Goal: Information Seeking & Learning: Learn about a topic

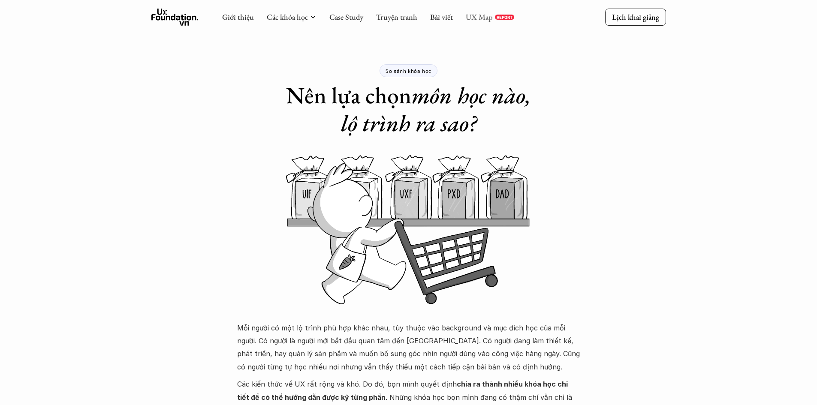
scroll to position [455, 0]
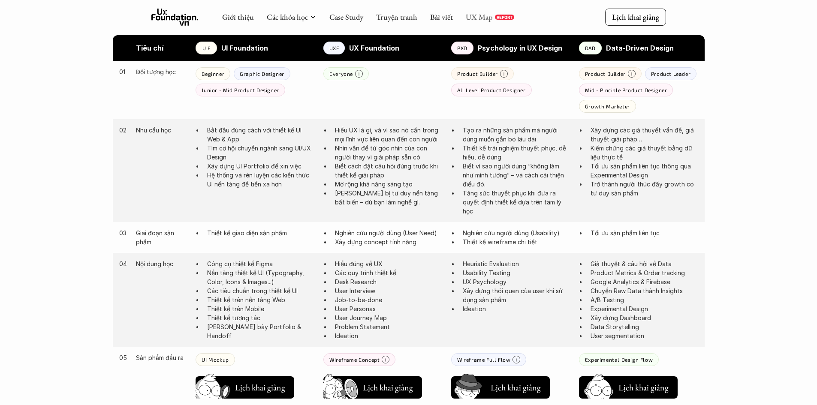
click at [482, 16] on link "UX Map" at bounding box center [479, 17] width 27 height 10
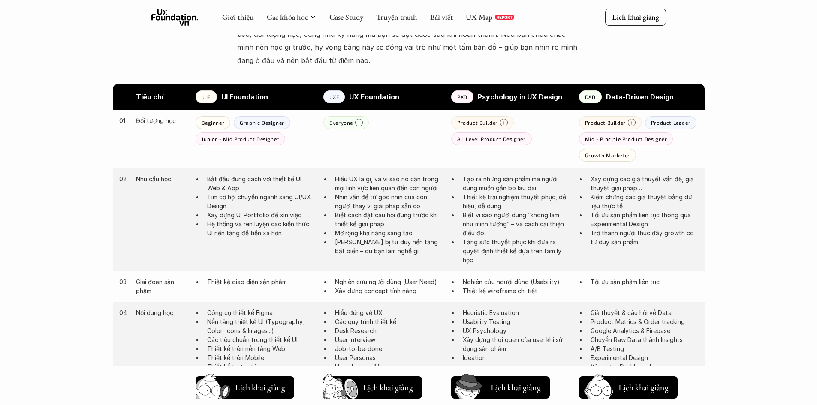
scroll to position [327, 0]
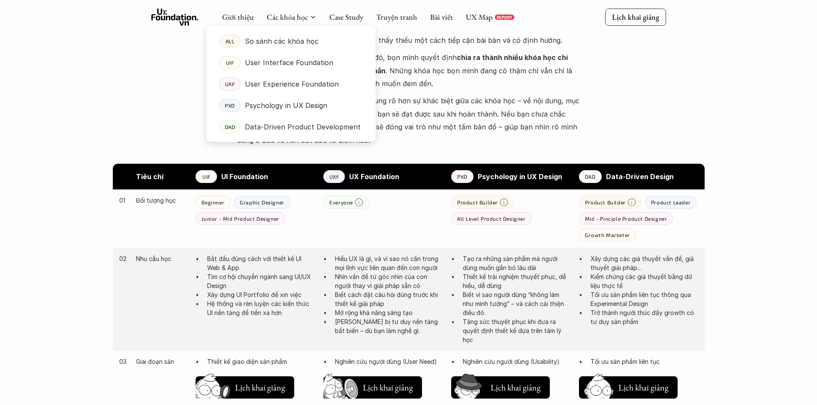
click at [309, 21] on div at bounding box center [290, 77] width 169 height 130
click at [292, 17] on link "Các khóa học" at bounding box center [287, 17] width 41 height 10
click at [284, 39] on p "So sánh các khóa học" at bounding box center [282, 41] width 74 height 13
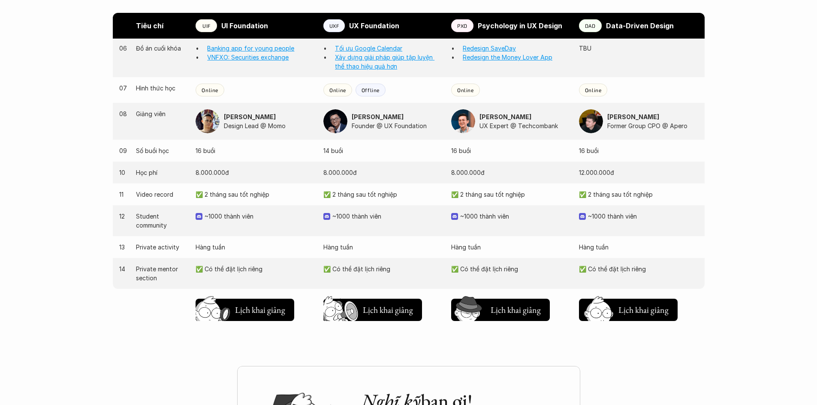
scroll to position [815, 0]
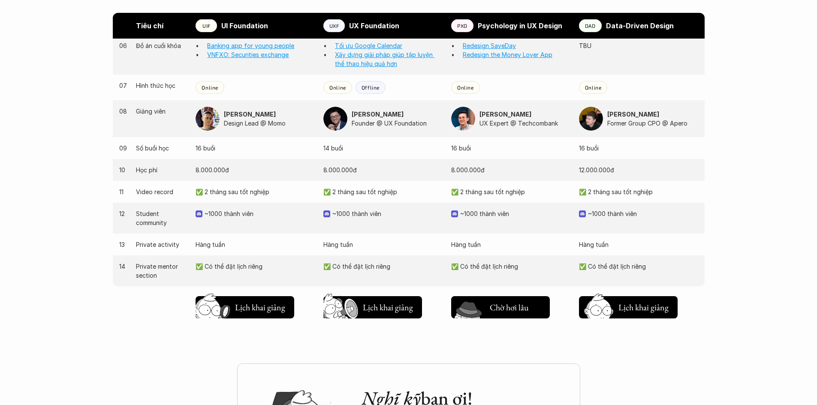
click at [518, 312] on h5 "Lịch khai giảng" at bounding box center [515, 310] width 51 height 12
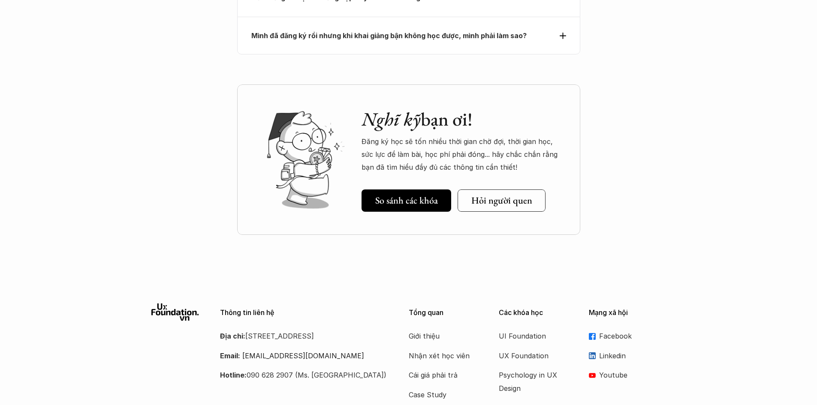
scroll to position [3986, 0]
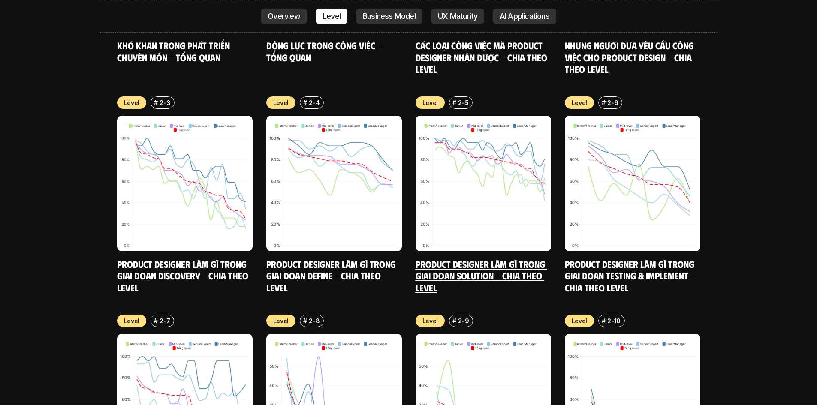
scroll to position [3302, 0]
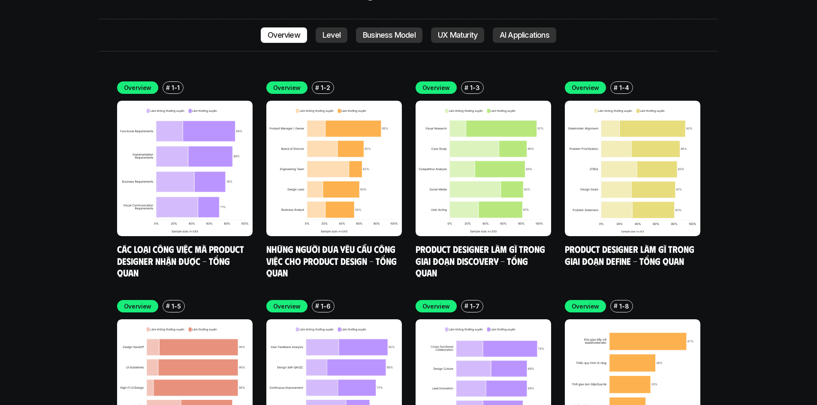
click at [395, 31] on p "Business Model" at bounding box center [389, 35] width 53 height 9
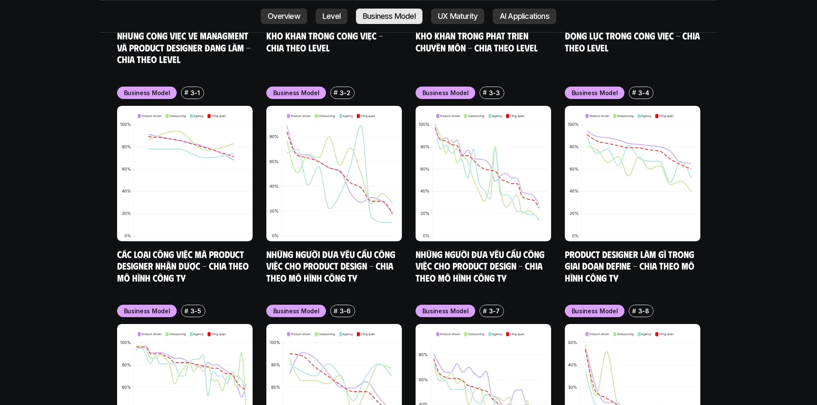
scroll to position [3625, 0]
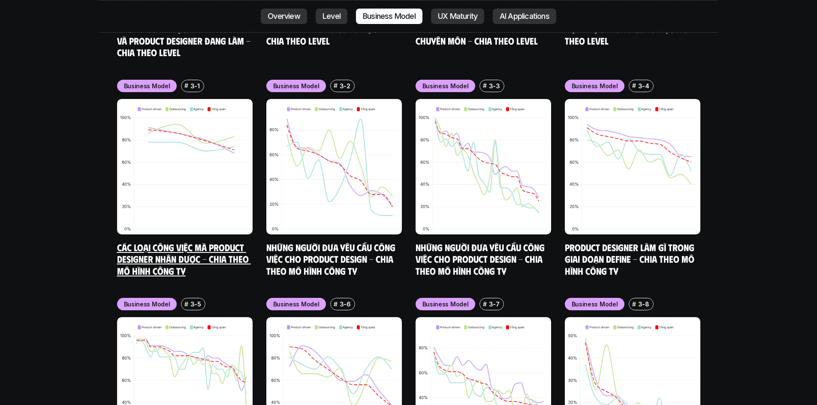
click at [185, 241] on link "Các loại công việc mà Product Designer nhận được - Chia theo mô hình công ty" at bounding box center [184, 258] width 134 height 35
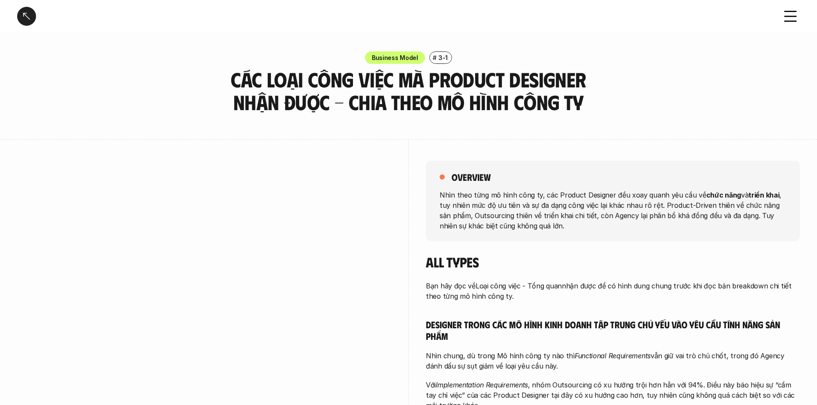
click at [633, 112] on div "Business Model # 3-1 Các loại công việc mà Product Designer nhận được - Chia th…" at bounding box center [408, 82] width 817 height 62
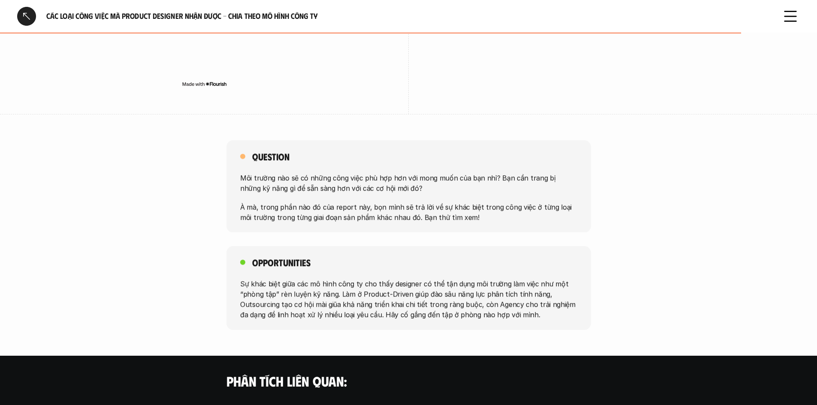
scroll to position [1372, 0]
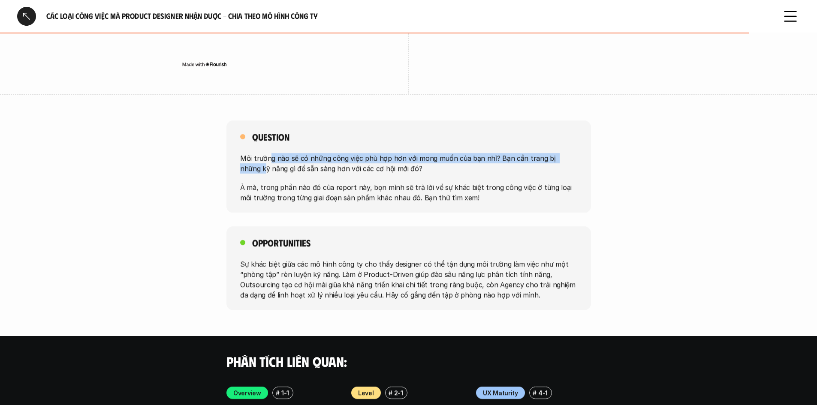
drag, startPoint x: 272, startPoint y: 160, endPoint x: 572, endPoint y: 160, distance: 299.8
click at [572, 160] on p "Môi trường nào sẽ có những công việc phù hợp hơn với mong muốn của bạn nhỉ? Bạn…" at bounding box center [408, 163] width 337 height 21
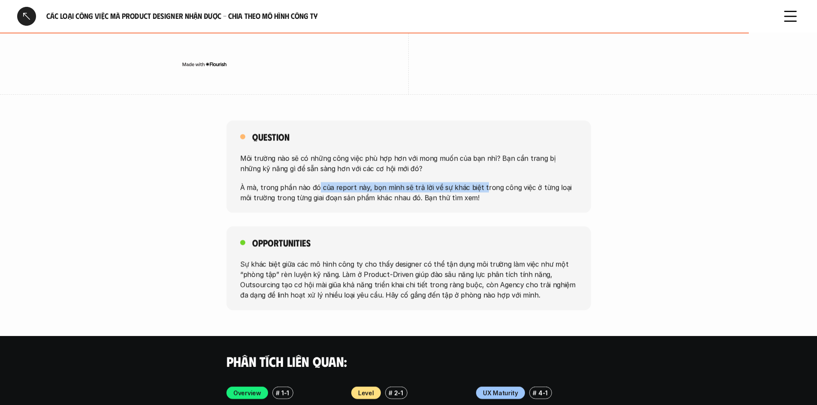
drag, startPoint x: 318, startPoint y: 187, endPoint x: 477, endPoint y: 191, distance: 159.6
click at [477, 191] on p "À mà, trong phần nào đó của report này, bọn mình sẽ trả lời về sự khác biệt tro…" at bounding box center [408, 192] width 337 height 21
click at [514, 190] on p "À mà, trong phần nào đó của report này, bọn mình sẽ trả lời về sự khác biệt tro…" at bounding box center [408, 192] width 337 height 21
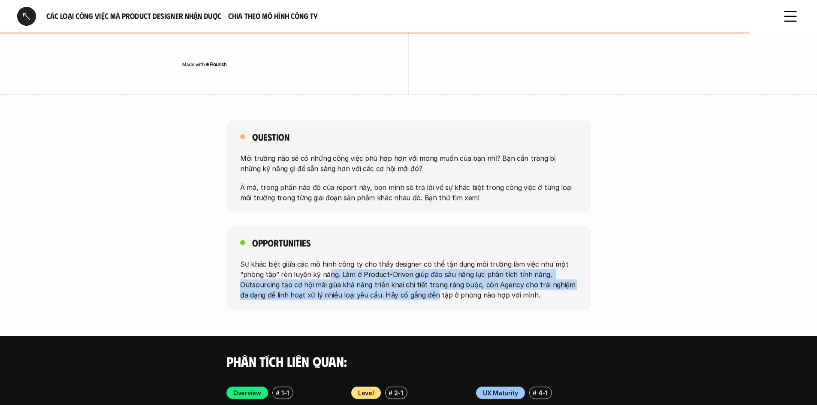
drag, startPoint x: 360, startPoint y: 291, endPoint x: 443, endPoint y: 308, distance: 84.6
click at [430, 308] on div "Opportunities Sự khác biệt giữa các mô hình công ty cho thấy designer có thể tậ…" at bounding box center [408, 268] width 365 height 84
click at [523, 289] on p "Sự khác biệt giữa các mô hình công ty cho thấy designer có thể tận dụng môi trư…" at bounding box center [408, 279] width 337 height 41
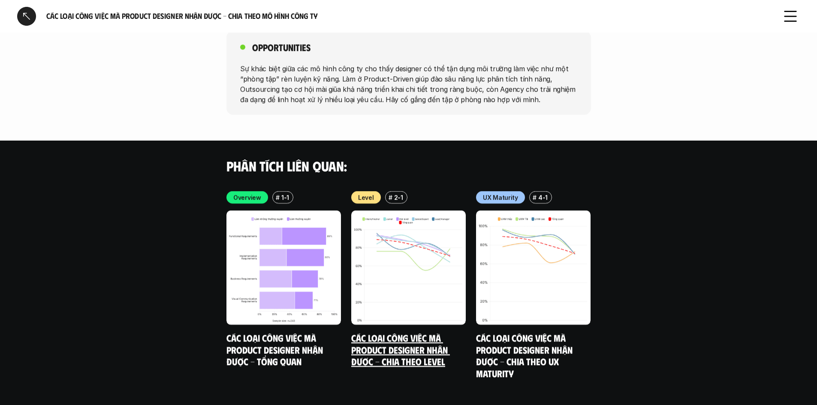
scroll to position [1590, 0]
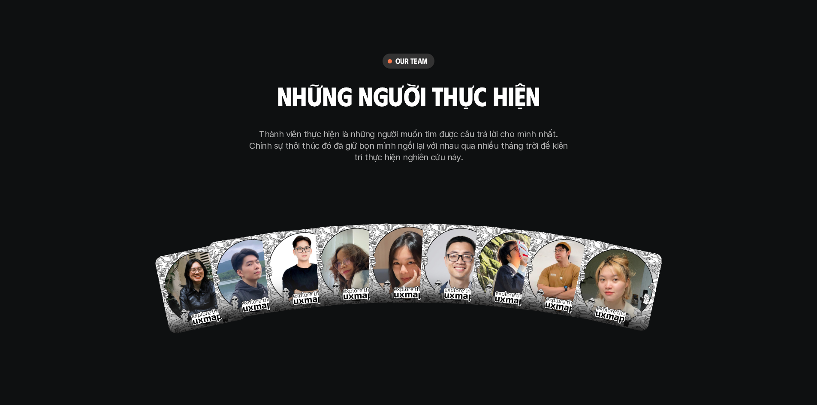
scroll to position [5083, 0]
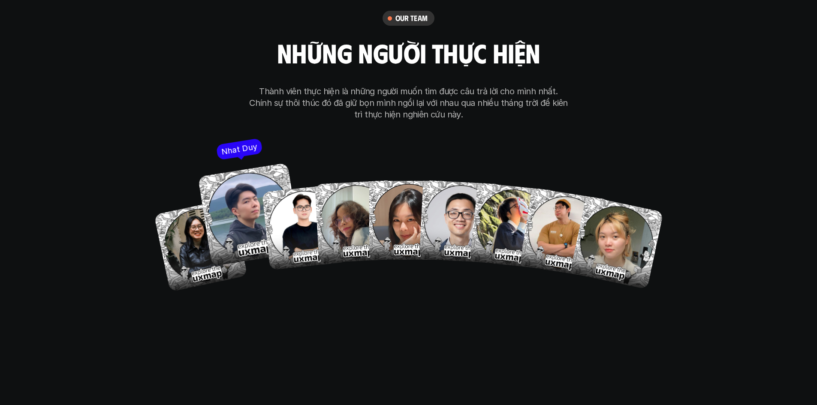
click at [243, 197] on img at bounding box center [250, 215] width 104 height 104
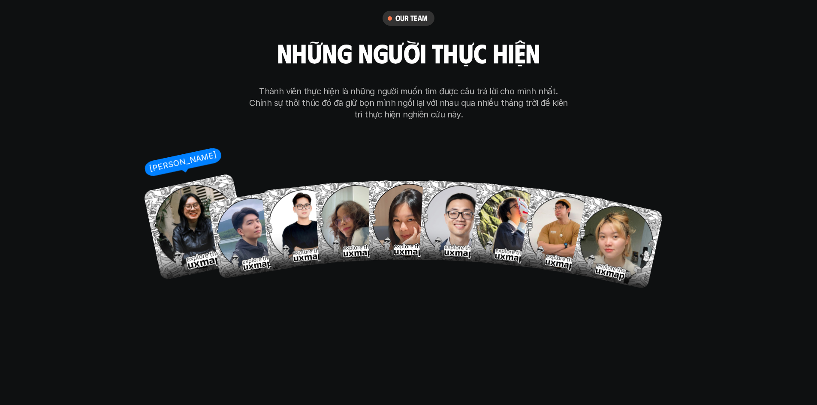
click at [198, 195] on img at bounding box center [197, 227] width 108 height 108
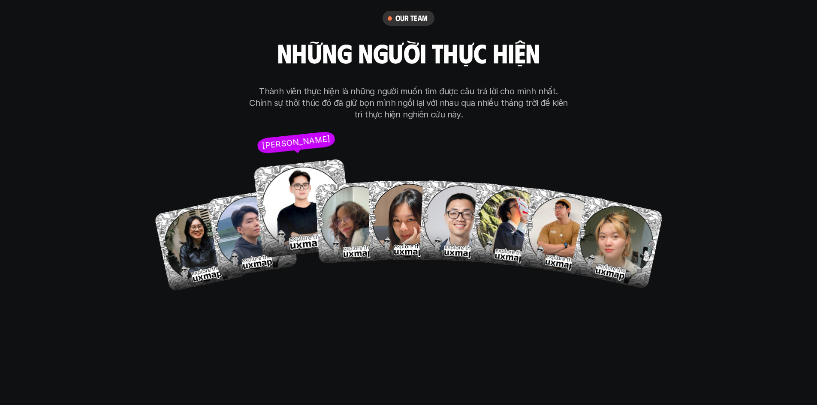
click at [294, 181] on img at bounding box center [302, 208] width 99 height 99
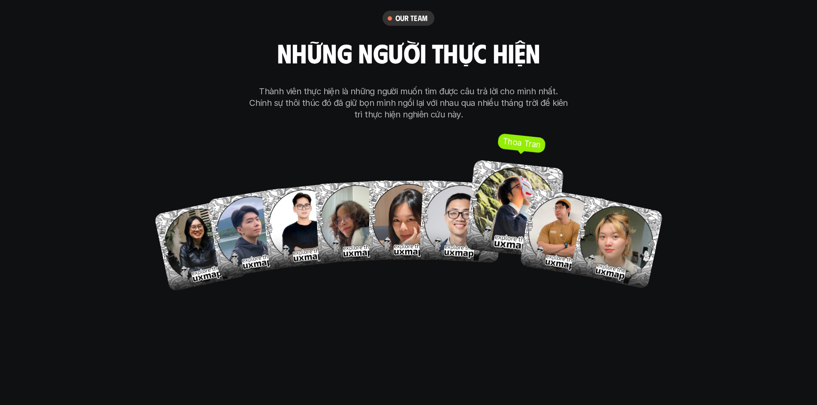
click at [507, 177] on img at bounding box center [514, 209] width 99 height 99
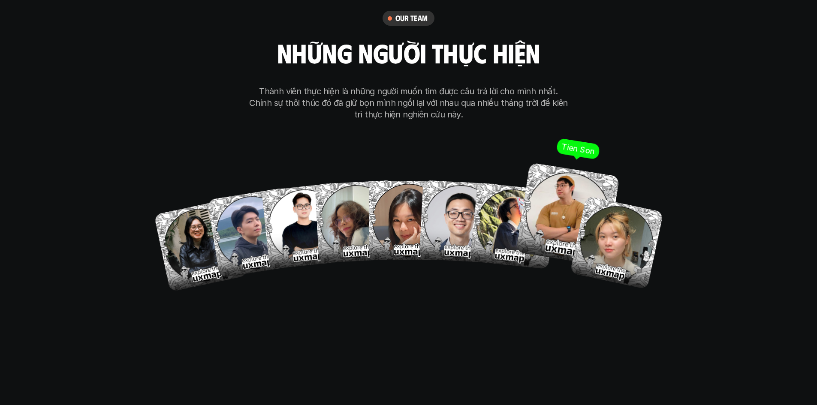
click at [558, 180] on img at bounding box center [567, 215] width 104 height 104
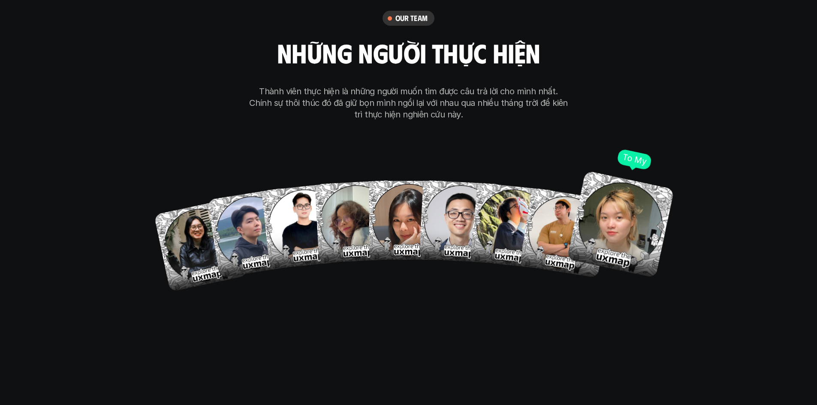
click at [628, 203] on img at bounding box center [621, 225] width 108 height 108
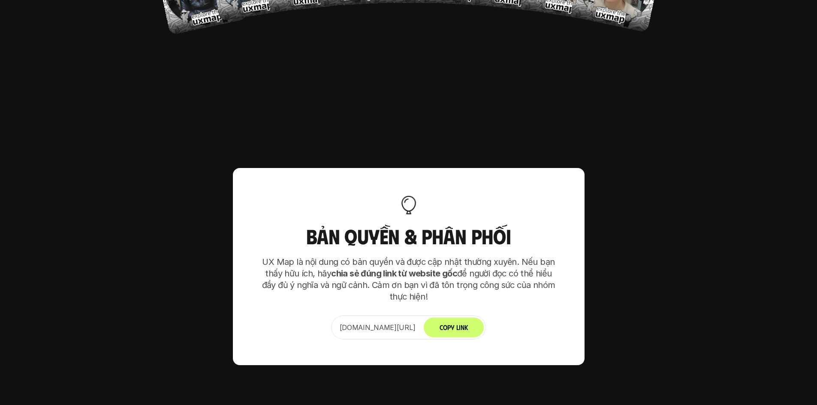
scroll to position [5340, 0]
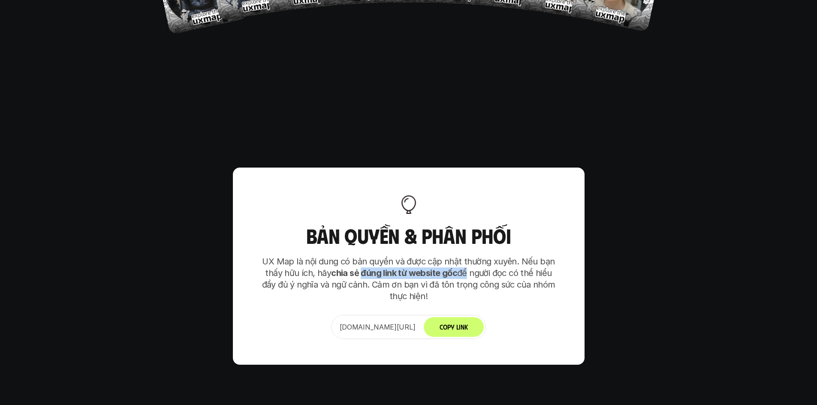
drag, startPoint x: 365, startPoint y: 236, endPoint x: 463, endPoint y: 232, distance: 98.3
click at [463, 256] on p "UX Map là nội dung có bản quyền và được cập nhật thường xuyên. Nếu bạn thấy hữu…" at bounding box center [409, 279] width 300 height 46
click at [491, 256] on p "UX Map là nội dung có bản quyền và được cập nhật thường xuyên. Nếu bạn thấy hữu…" at bounding box center [409, 279] width 300 height 46
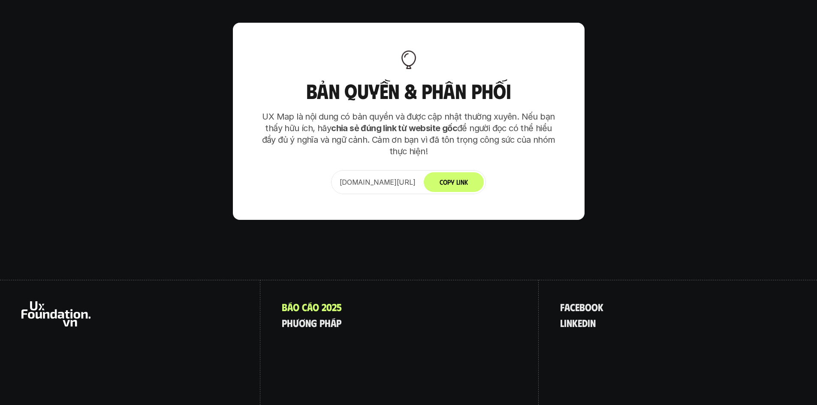
scroll to position [5490, 0]
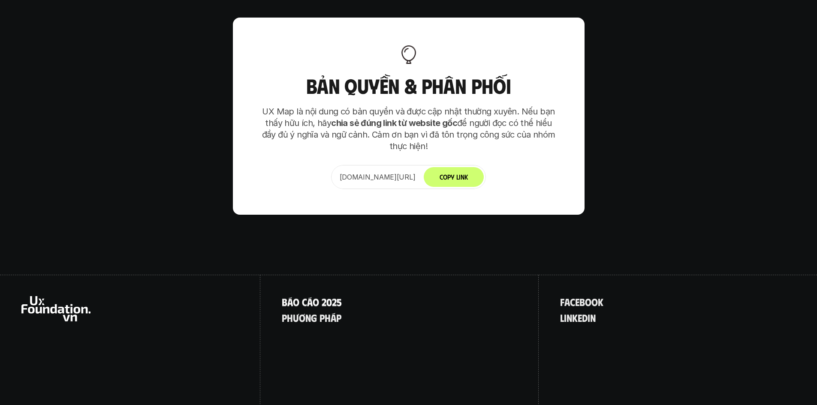
click at [311, 296] on p "B á o c á o 2 0 2 5" at bounding box center [312, 301] width 60 height 11
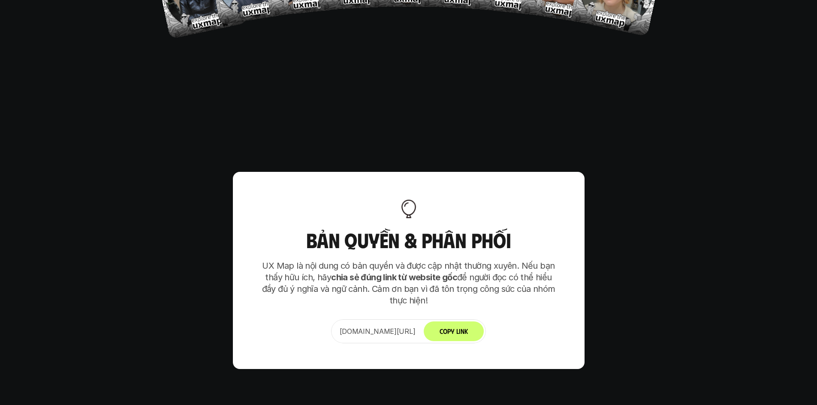
scroll to position [5490, 0]
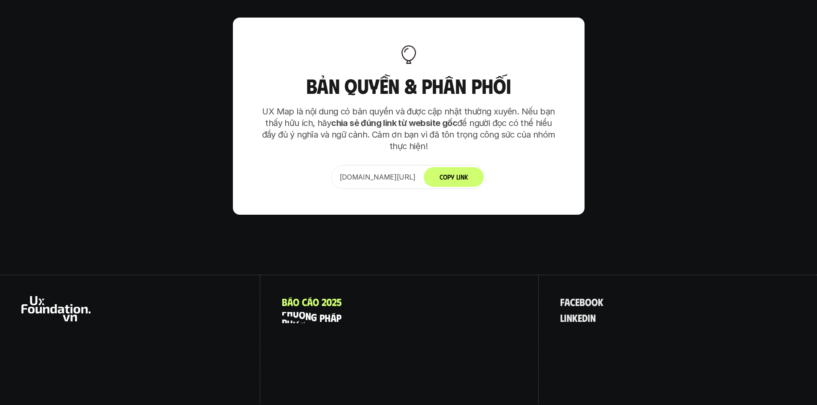
click at [327, 312] on p "p h ư ơ n g p h á p" at bounding box center [312, 317] width 60 height 11
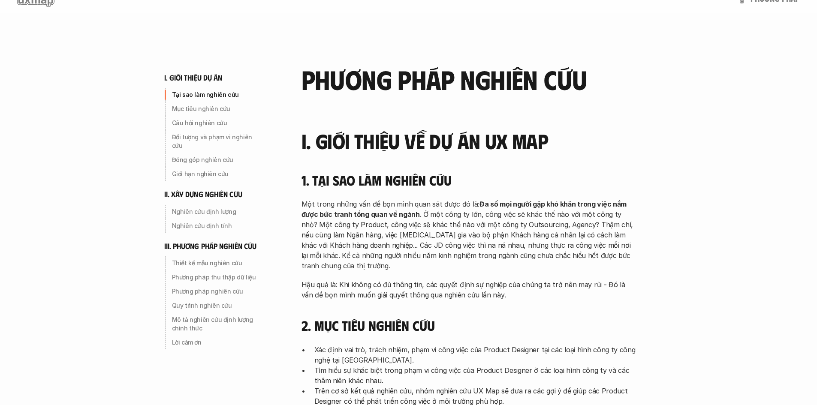
scroll to position [43, 0]
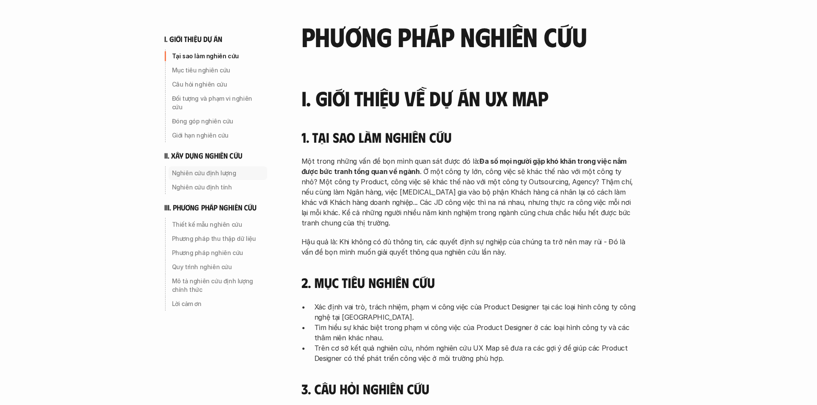
click at [215, 169] on p "Nghiên cứu định lượng" at bounding box center [218, 173] width 92 height 9
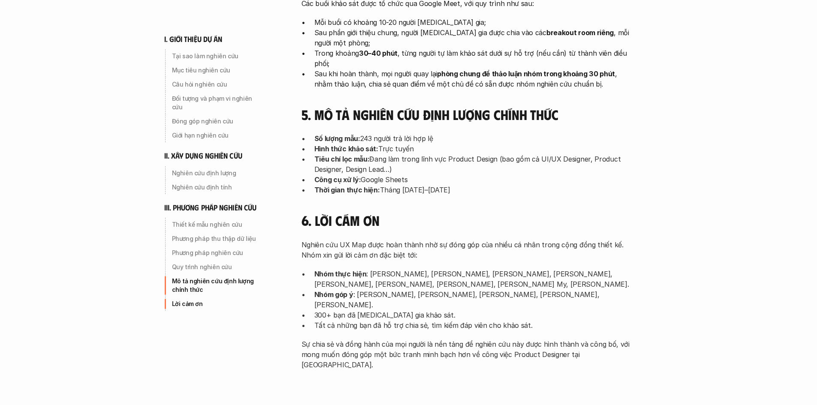
scroll to position [2680, 0]
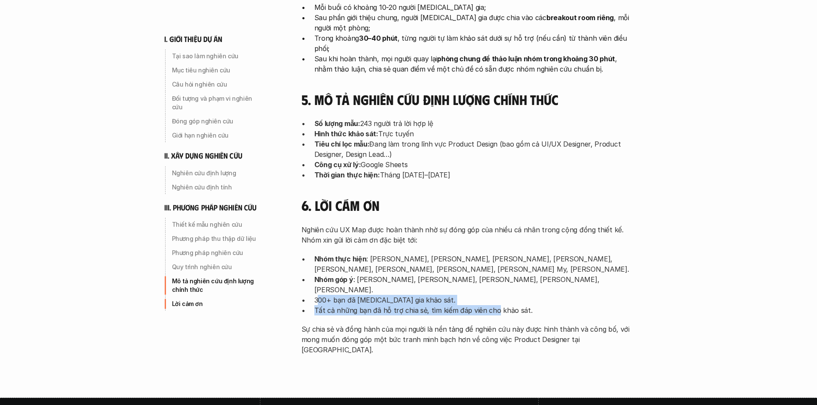
drag, startPoint x: 331, startPoint y: 225, endPoint x: 495, endPoint y: 224, distance: 164.2
click at [495, 254] on ul "Nhóm thực hiện : [PERSON_NAME], [PERSON_NAME], [PERSON_NAME], [PERSON_NAME], [P…" at bounding box center [468, 285] width 334 height 62
click at [533, 295] on p "300+ bạn đã [MEDICAL_DATA] gia khảo sát." at bounding box center [475, 300] width 322 height 10
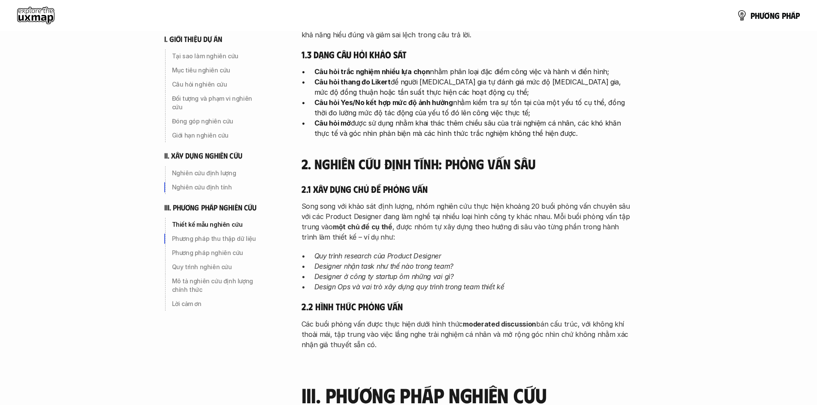
scroll to position [1437, 0]
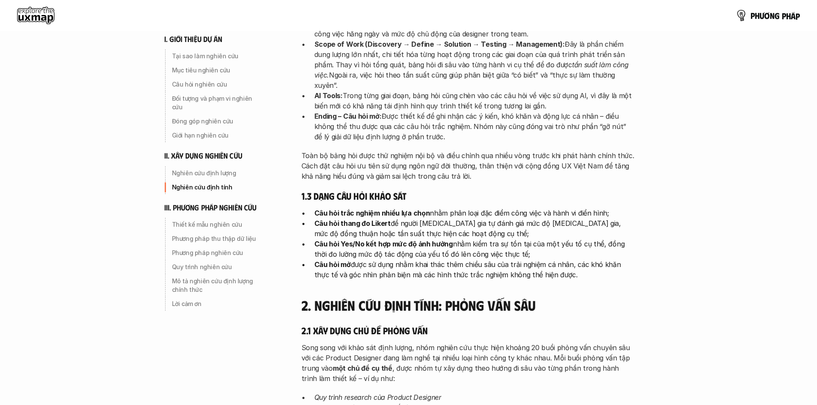
click at [771, 16] on p "p h ư ơ n g p h á p" at bounding box center [774, 15] width 49 height 9
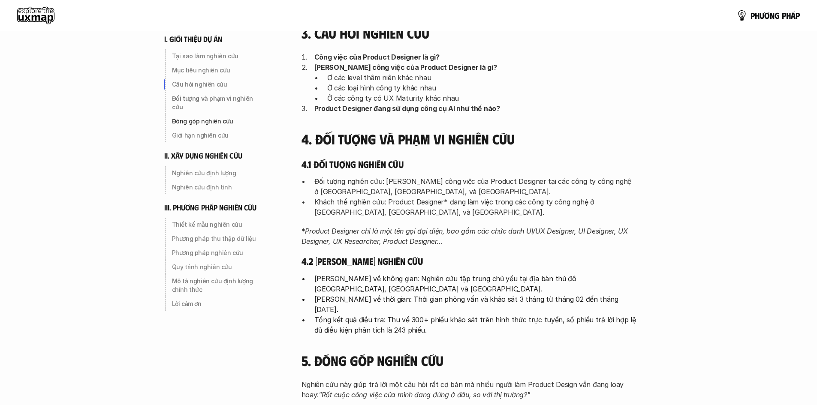
scroll to position [257, 0]
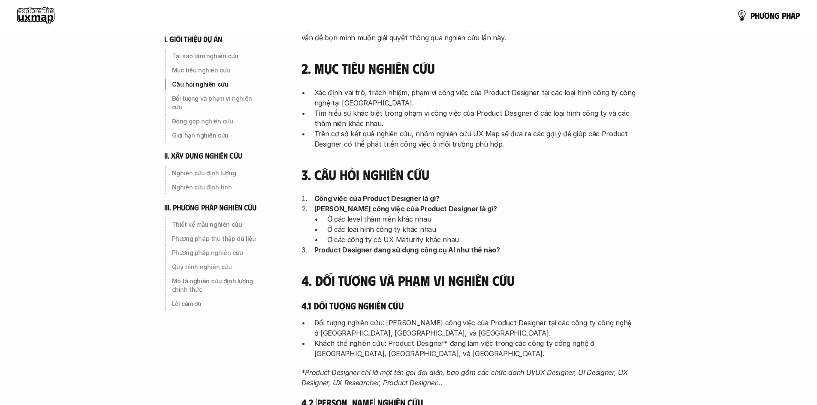
click at [40, 14] on use at bounding box center [35, 15] width 37 height 17
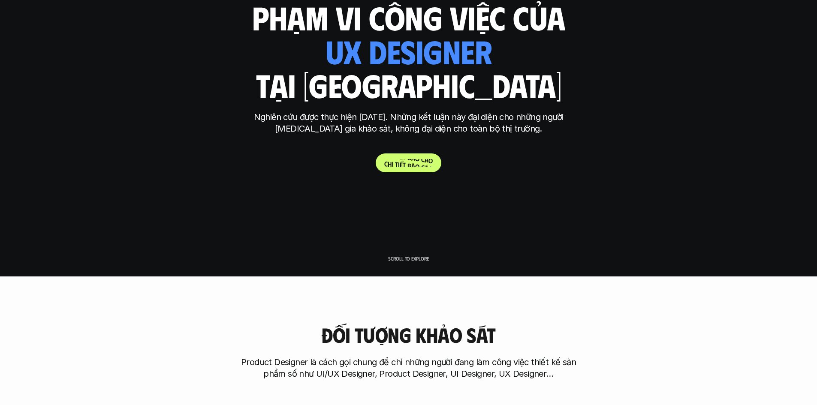
click at [409, 160] on span "b" at bounding box center [409, 157] width 4 height 8
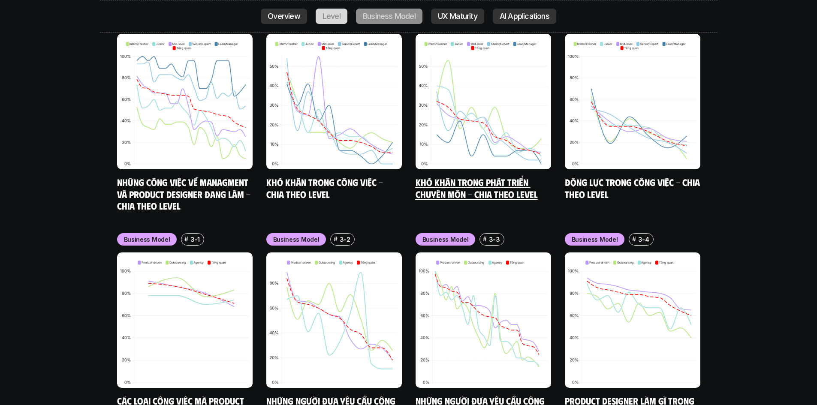
scroll to position [3598, 0]
